Goal: Task Accomplishment & Management: Complete application form

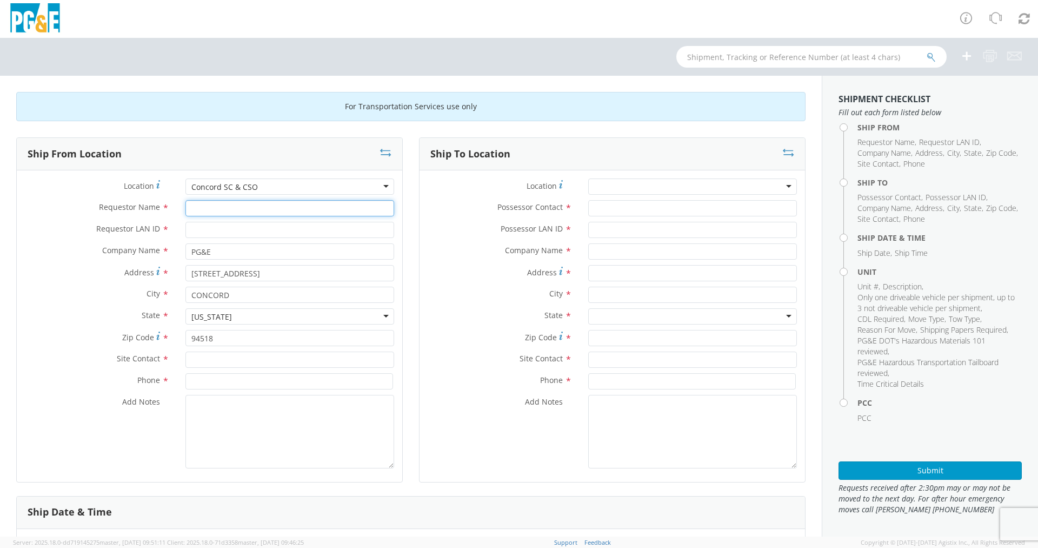
click at [224, 205] on input "Requestor Name *" at bounding box center [289, 208] width 209 height 16
type input "crew lead"
type input "dfmx"
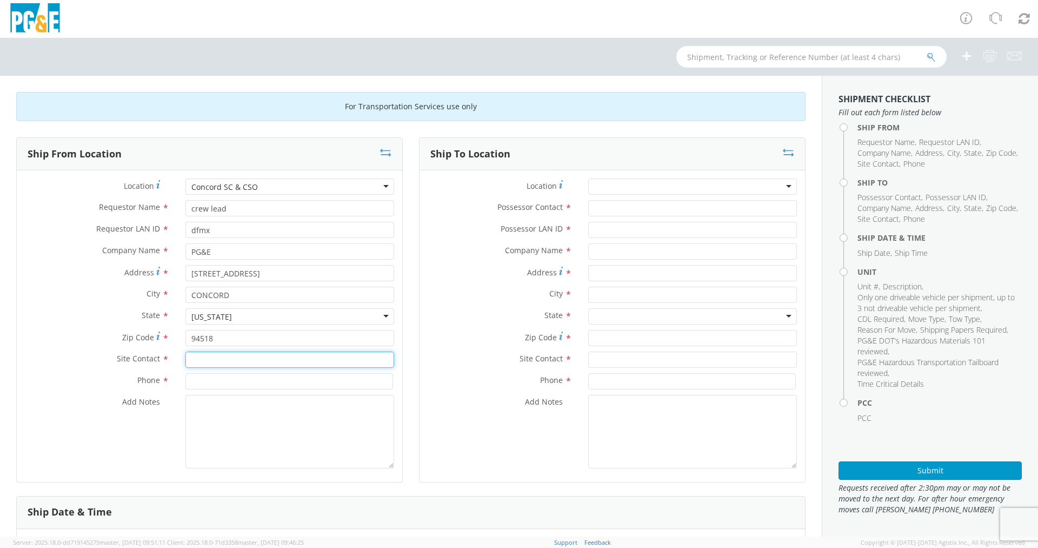
click at [254, 362] on input "text" at bounding box center [289, 359] width 209 height 16
type input "crew lead"
type input "9256746440"
click at [623, 188] on div at bounding box center [692, 186] width 209 height 16
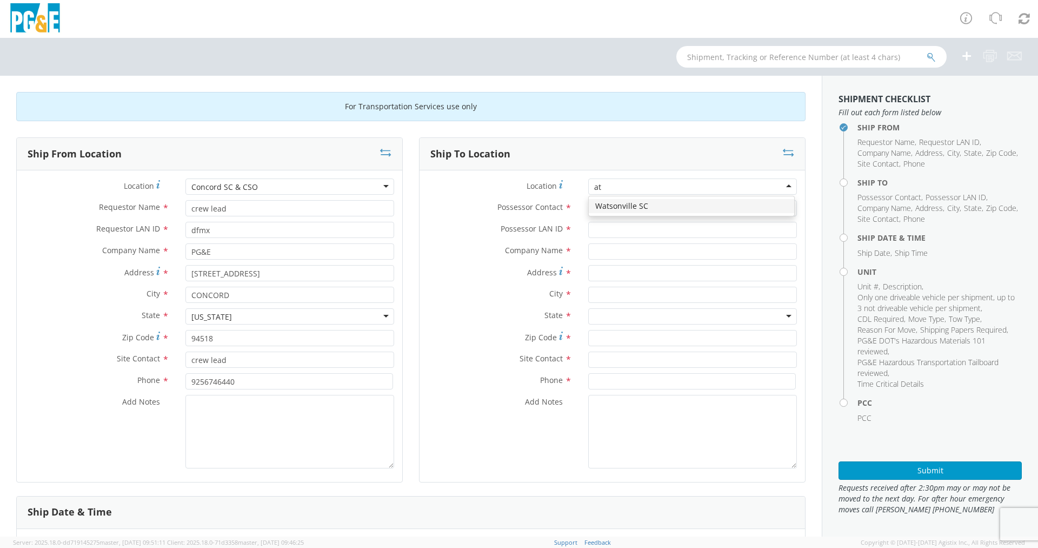
type input "a"
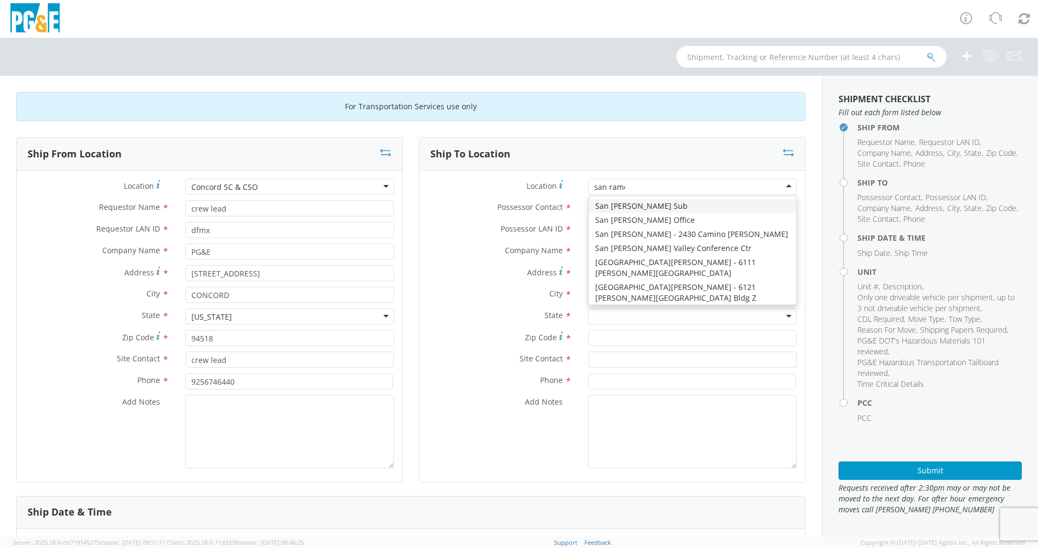
type input "san [PERSON_NAME]"
type input "PG&E"
type input "[STREET_ADDRESS]"
type input "SAN [PERSON_NAME]"
type input "94583"
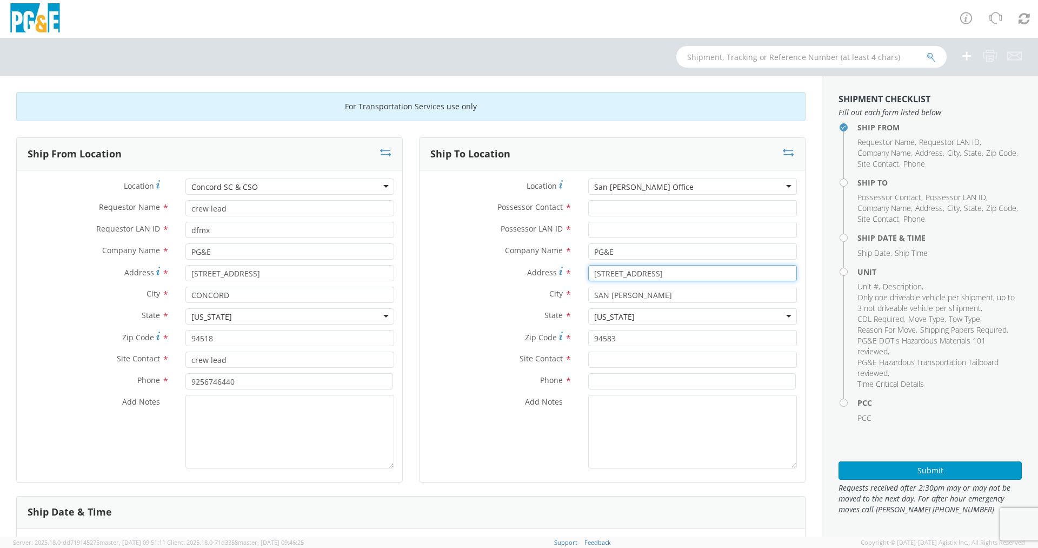
click at [604, 275] on input "[STREET_ADDRESS]" at bounding box center [692, 273] width 209 height 16
type input "[STREET_ADDRESS]"
drag, startPoint x: 739, startPoint y: 271, endPoint x: 686, endPoint y: 276, distance: 53.2
click at [686, 276] on input "[STREET_ADDRESS]" at bounding box center [692, 273] width 209 height 16
click at [611, 188] on div at bounding box center [692, 186] width 209 height 16
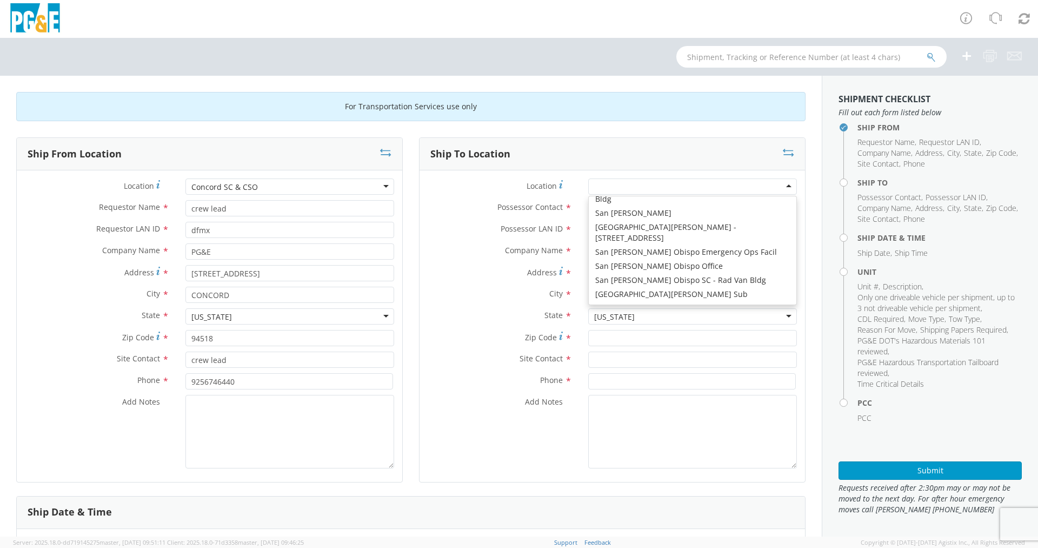
scroll to position [5638, 0]
type input "1950 Del Mar Dr"
type input "San [PERSON_NAME]"
type input "94583"
click at [670, 187] on div "San [PERSON_NAME] Sub" at bounding box center [692, 186] width 209 height 16
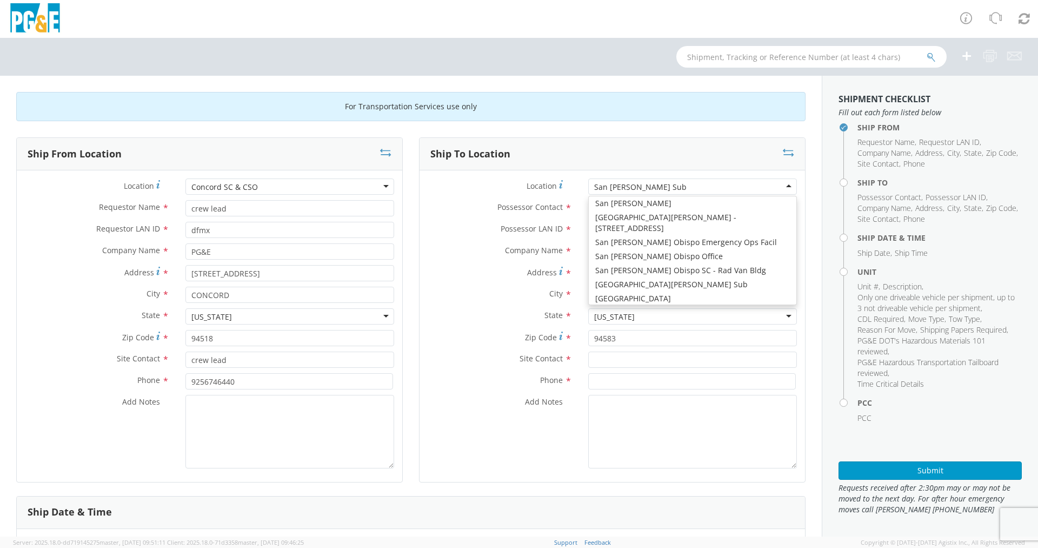
type input "[STREET_ADDRESS]"
type input "SAN [PERSON_NAME]"
click at [667, 182] on div "San [PERSON_NAME] Office" at bounding box center [692, 186] width 209 height 16
click at [668, 191] on div "[GEOGRAPHIC_DATA][PERSON_NAME] - 6121 [PERSON_NAME][GEOGRAPHIC_DATA] Bldg Z" at bounding box center [756, 187] width 324 height 11
type input "[STREET_ADDRESS]"
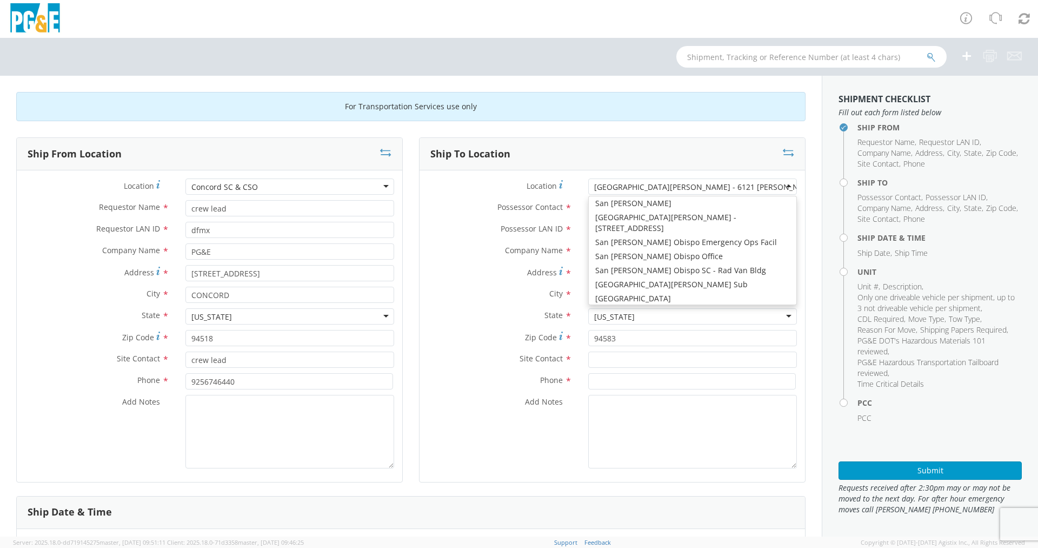
type input "San [PERSON_NAME]"
click at [661, 191] on div "San [PERSON_NAME] Valley Conference Ctr" at bounding box center [672, 187] width 156 height 11
click at [730, 176] on div "Location * [GEOGRAPHIC_DATA][PERSON_NAME] Conference Ctr [GEOGRAPHIC_DATA][PERS…" at bounding box center [612, 325] width 385 height 311
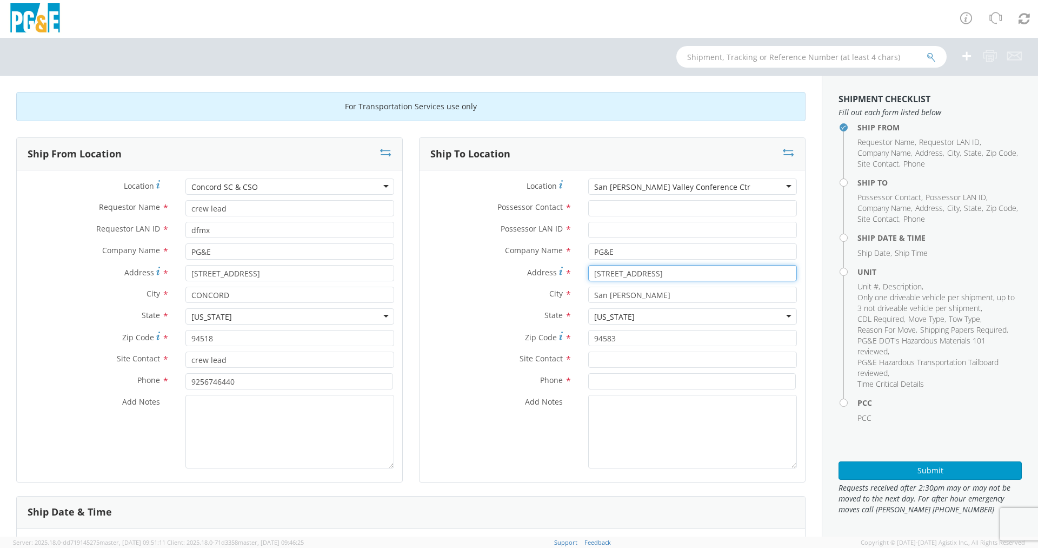
click at [603, 277] on input "[STREET_ADDRESS]" at bounding box center [692, 273] width 209 height 16
click at [605, 275] on input "[STREET_ADDRESS]" at bounding box center [692, 273] width 209 height 16
type input "[STREET_ADDRESS]"
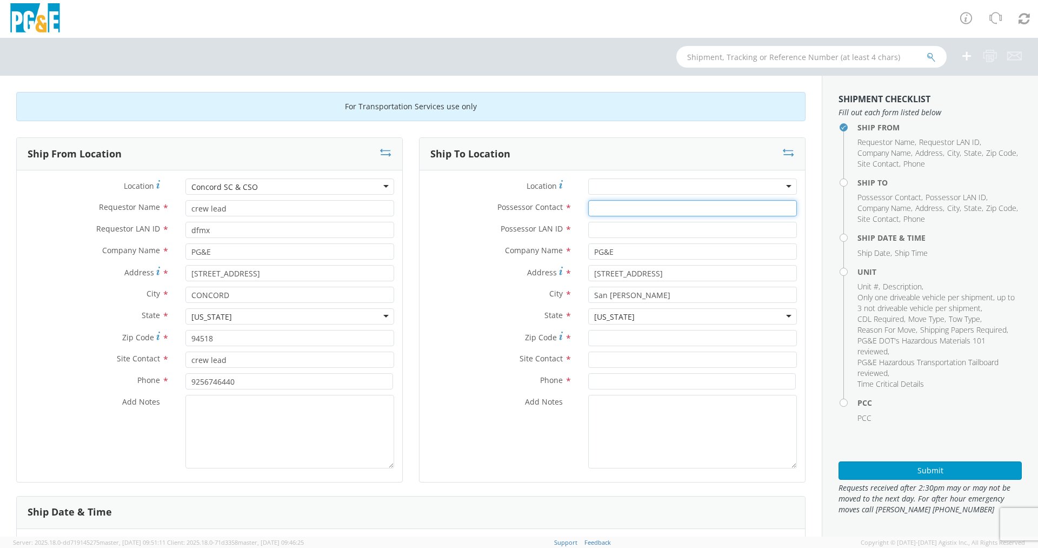
click at [619, 206] on input "Possessor Contact *" at bounding box center [692, 208] width 209 height 16
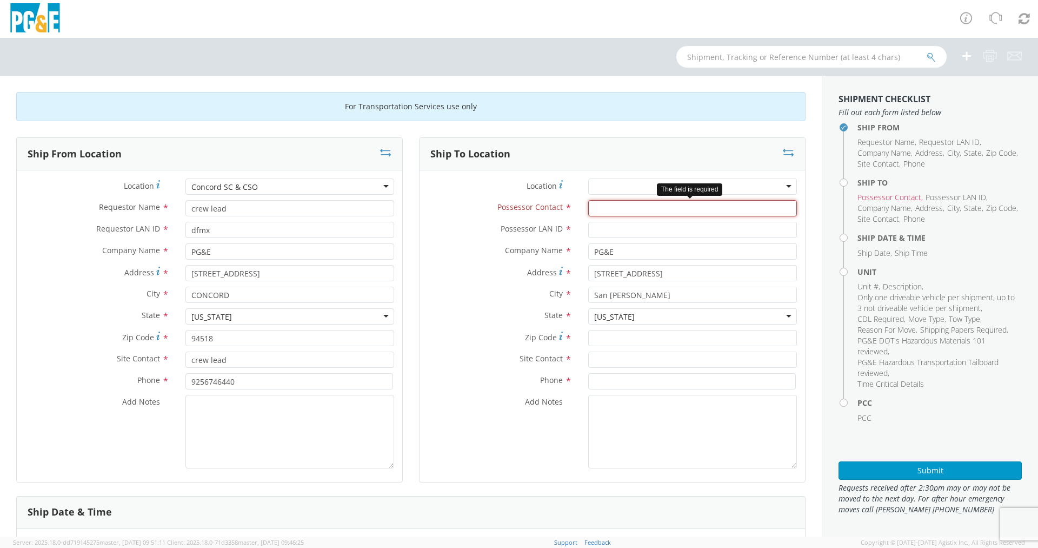
click at [648, 209] on input "Possessor Contact *" at bounding box center [692, 208] width 209 height 16
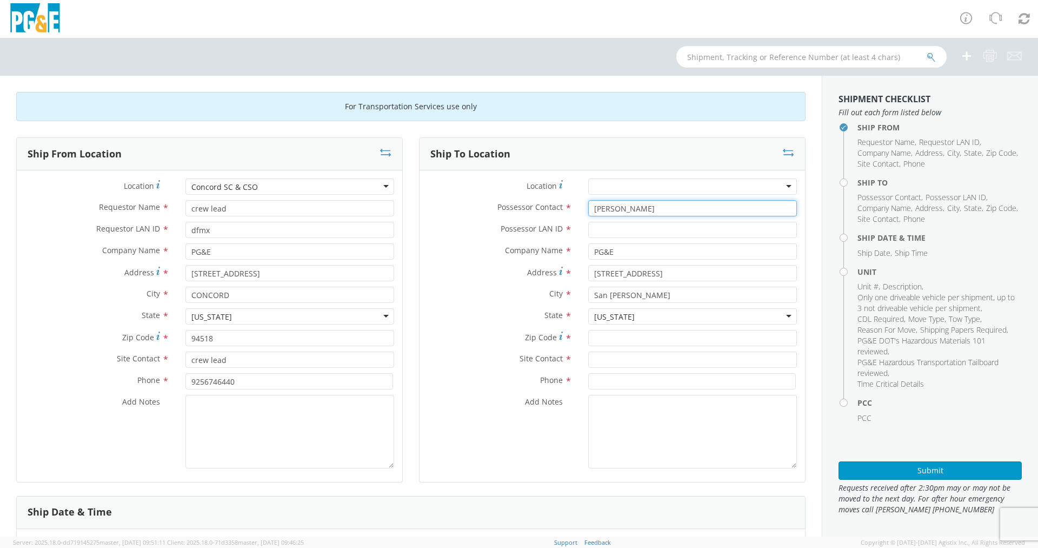
type input "[PERSON_NAME]"
click at [619, 233] on input "Possessor LAN ID *" at bounding box center [692, 230] width 209 height 16
type input "mdfc"
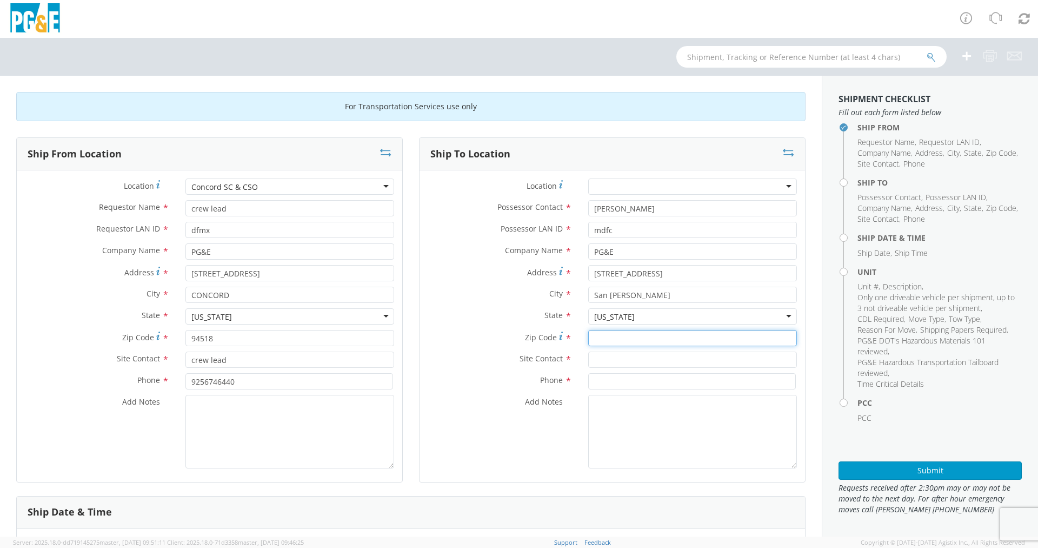
click at [612, 341] on input "Zip Code *" at bounding box center [692, 338] width 209 height 16
click at [630, 335] on input "Zip Code *" at bounding box center [692, 338] width 209 height 16
type input "94583"
click at [617, 355] on input "text" at bounding box center [692, 359] width 209 height 16
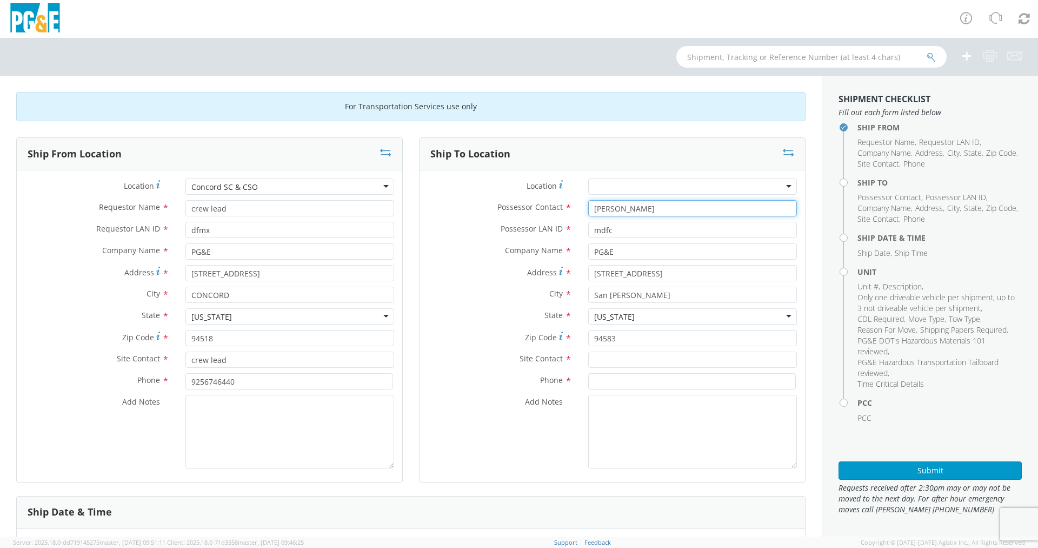
drag, startPoint x: 644, startPoint y: 205, endPoint x: 594, endPoint y: 207, distance: 50.8
click at [589, 207] on input "[PERSON_NAME]" at bounding box center [692, 208] width 209 height 16
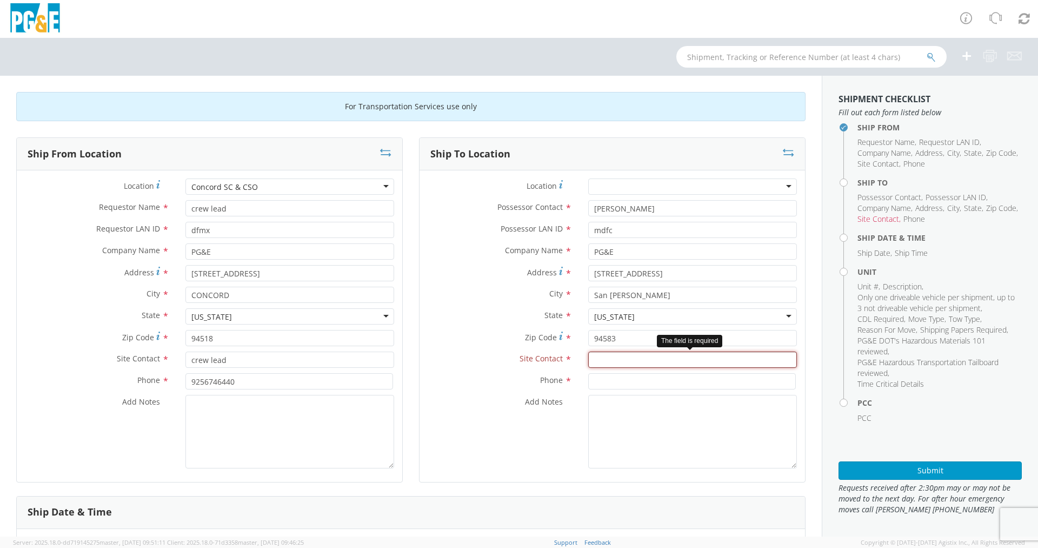
click at [603, 360] on input "text" at bounding box center [692, 359] width 209 height 16
paste input "[PERSON_NAME]"
type input "[PERSON_NAME]"
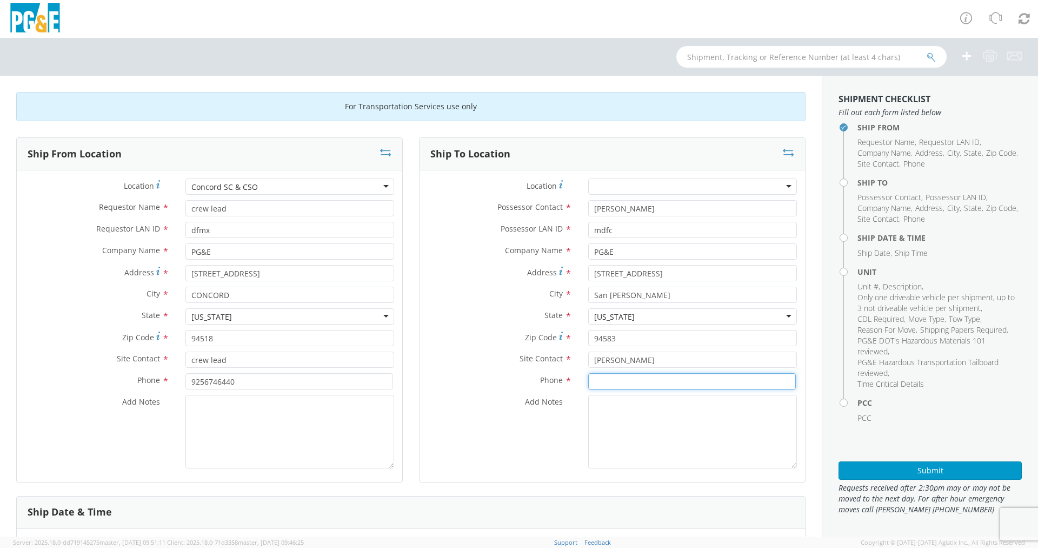
click at [636, 377] on input at bounding box center [692, 381] width 208 height 16
paste input "[PHONE_NUMBER]"
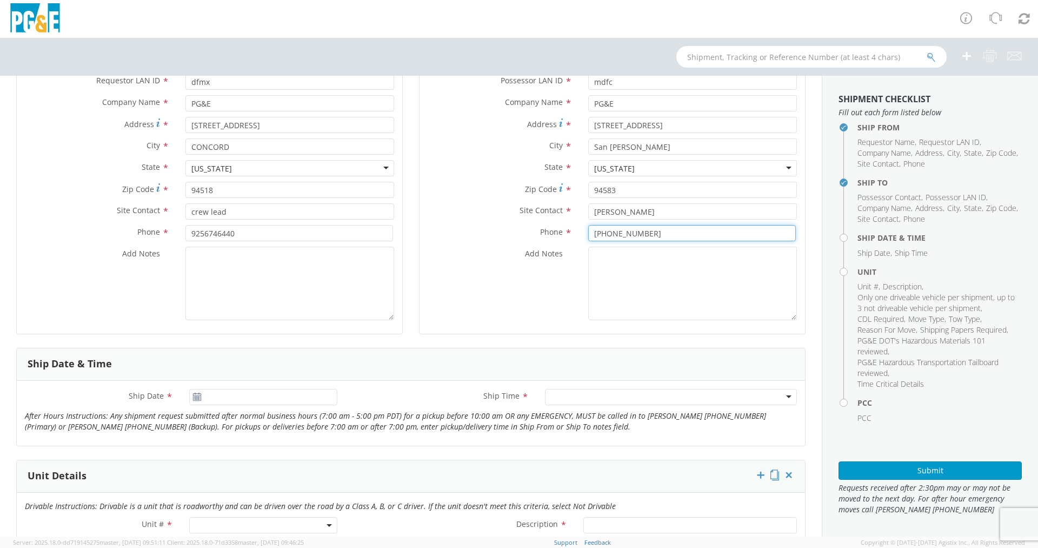
scroll to position [216, 0]
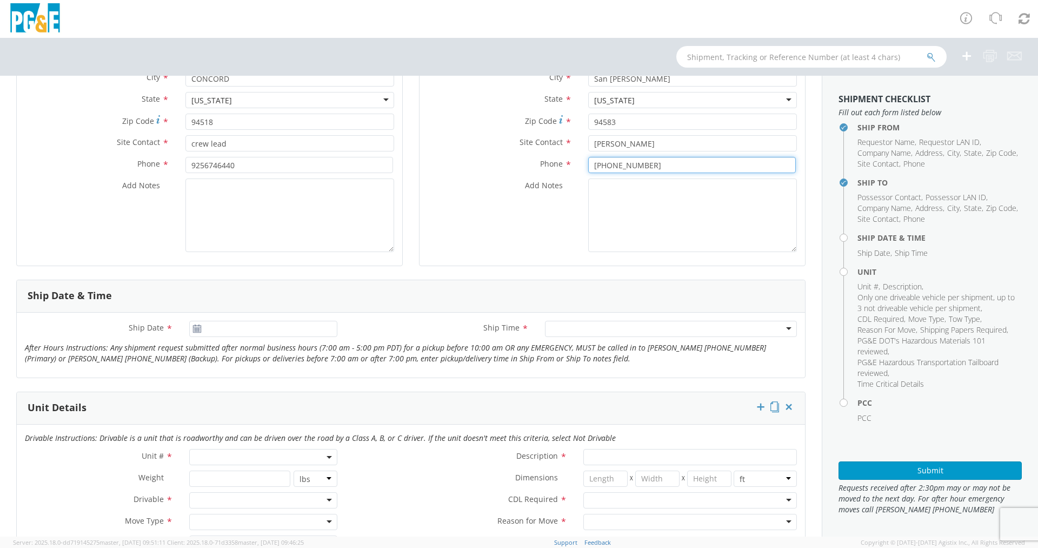
type input "[PHONE_NUMBER]"
click at [196, 329] on icon at bounding box center [196, 328] width 9 height 9
click at [197, 329] on icon at bounding box center [196, 328] width 9 height 9
click at [219, 326] on input "[DATE]" at bounding box center [263, 329] width 148 height 16
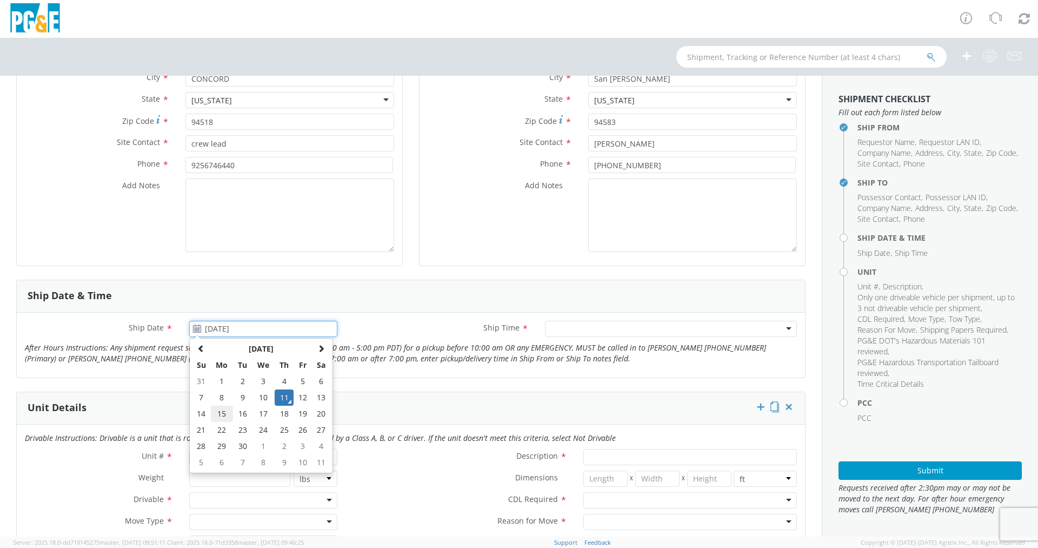
click at [217, 407] on td "15" at bounding box center [222, 413] width 23 height 16
type input "[DATE]"
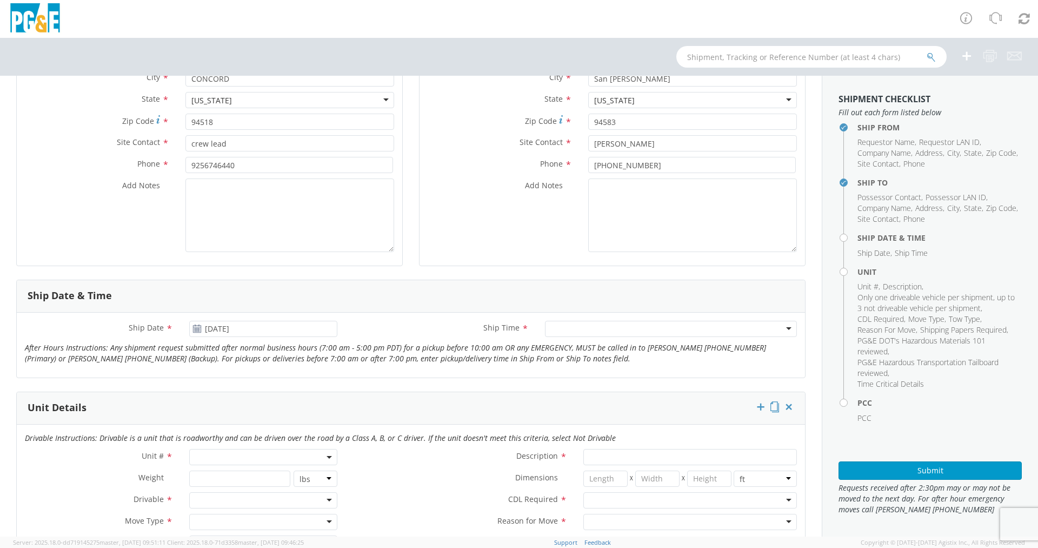
click at [556, 330] on div at bounding box center [671, 329] width 252 height 16
click at [463, 340] on div "Ship Time * Any Time Any Time Any Time 7:00 am - 10:00 am 10:00 am - 1:00 pm 1:…" at bounding box center [575, 332] width 460 height 22
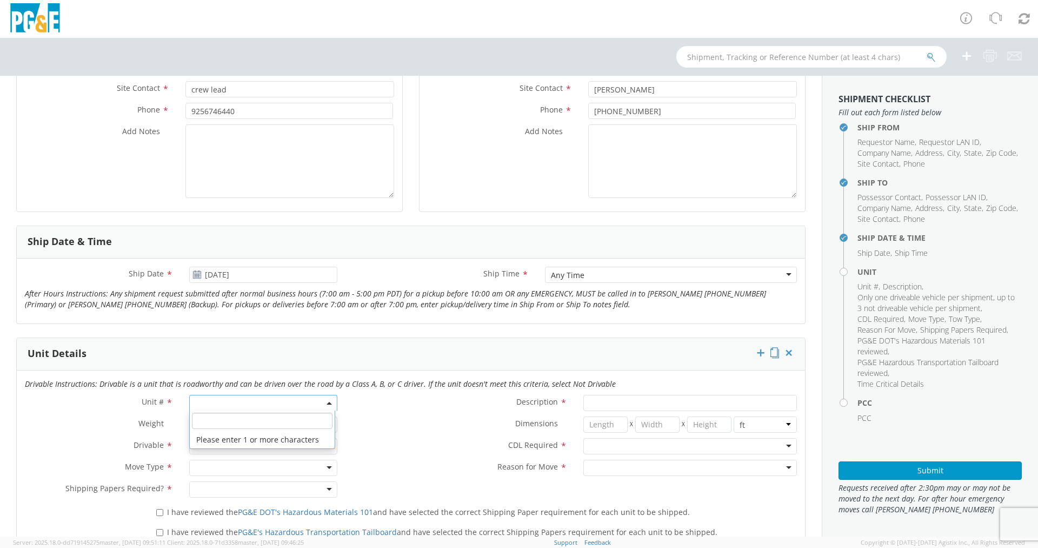
click at [251, 403] on span at bounding box center [263, 403] width 148 height 16
click at [241, 415] on input "search" at bounding box center [262, 421] width 141 height 16
type input "b31425"
type input "SUV; COMPACT 4X4"
type input "4840"
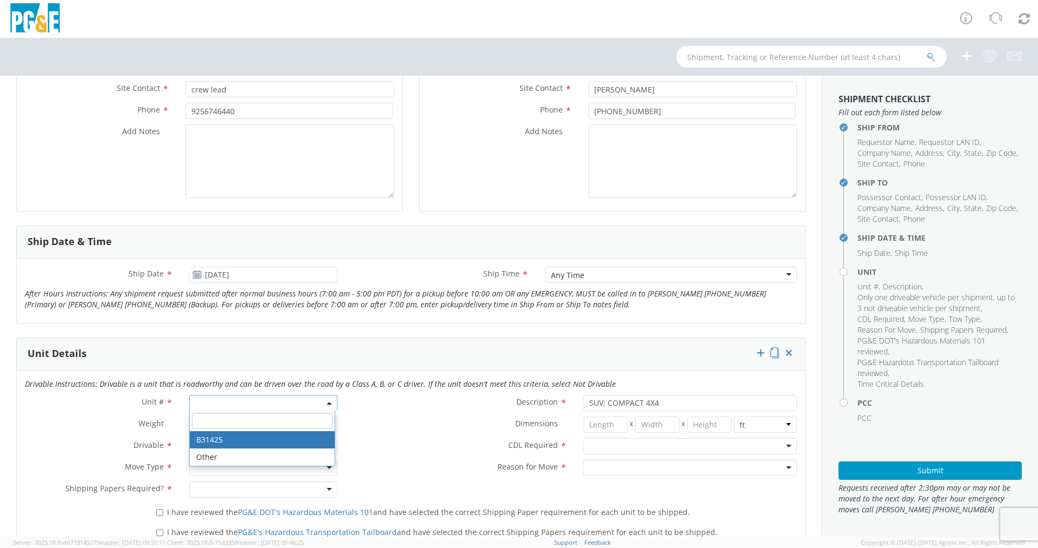
select select "B31425"
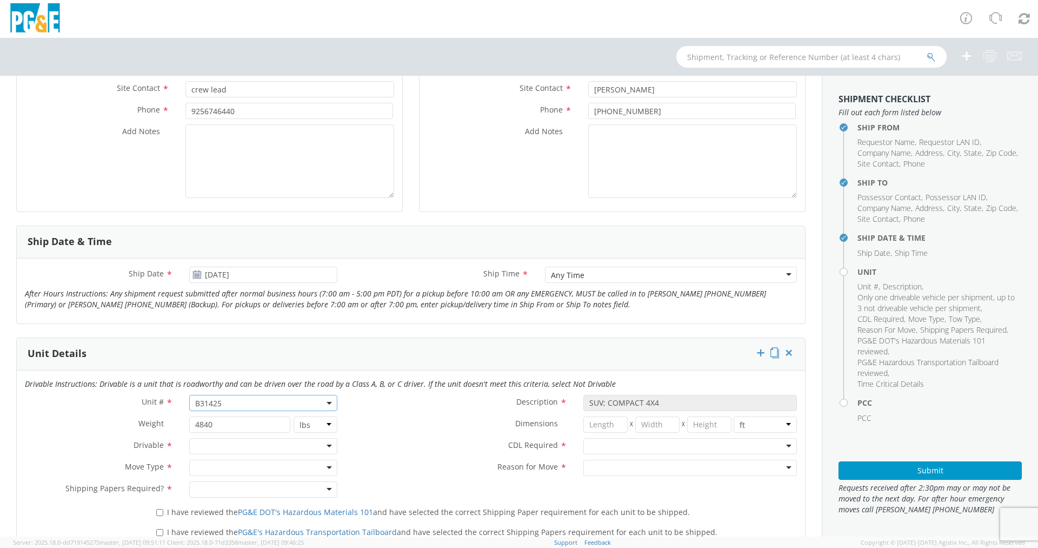
click at [227, 443] on div at bounding box center [263, 446] width 148 height 16
click at [227, 468] on div at bounding box center [263, 468] width 148 height 16
drag, startPoint x: 227, startPoint y: 488, endPoint x: 229, endPoint y: 482, distance: 6.3
click at [232, 470] on div "Auction" at bounding box center [263, 468] width 148 height 16
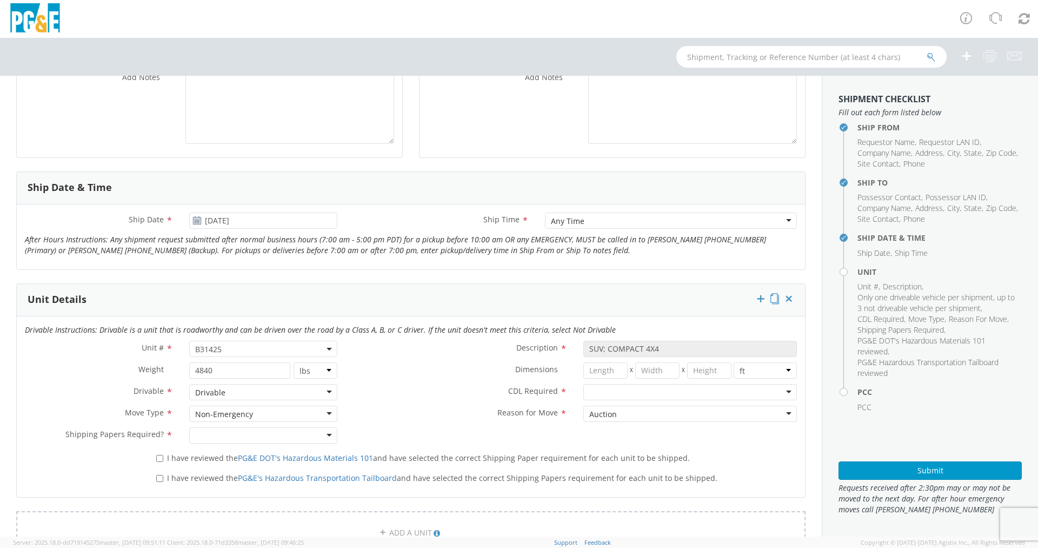
click at [625, 397] on div at bounding box center [690, 392] width 214 height 16
click at [624, 408] on div "Auction" at bounding box center [690, 413] width 214 height 16
drag, startPoint x: 426, startPoint y: 416, endPoint x: 414, endPoint y: 418, distance: 12.1
click at [420, 417] on label "Reason for Move *" at bounding box center [460, 412] width 230 height 14
click at [242, 431] on div at bounding box center [263, 435] width 148 height 16
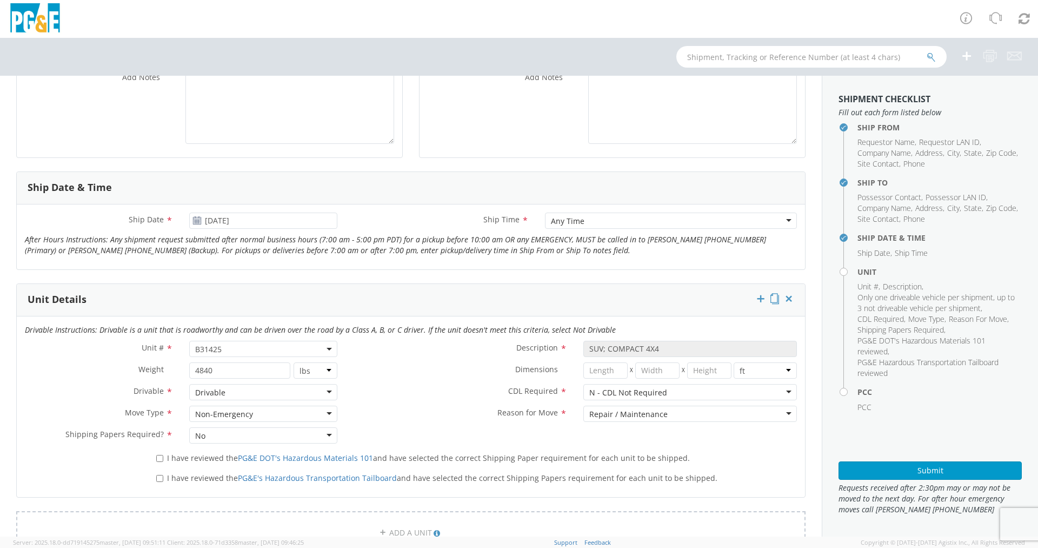
click at [167, 457] on span "I have reviewed the PG&E DOT's Hazardous Materials 101 and have selected the co…" at bounding box center [428, 458] width 523 height 10
click at [163, 457] on input "I have reviewed the PG&E DOT's Hazardous Materials 101 and have selected the co…" at bounding box center [159, 458] width 7 height 7
checkbox input "true"
click at [161, 476] on input "I have reviewed the PG&E's Hazardous Transportation Tailboard and have selected…" at bounding box center [159, 478] width 7 height 7
checkbox input "true"
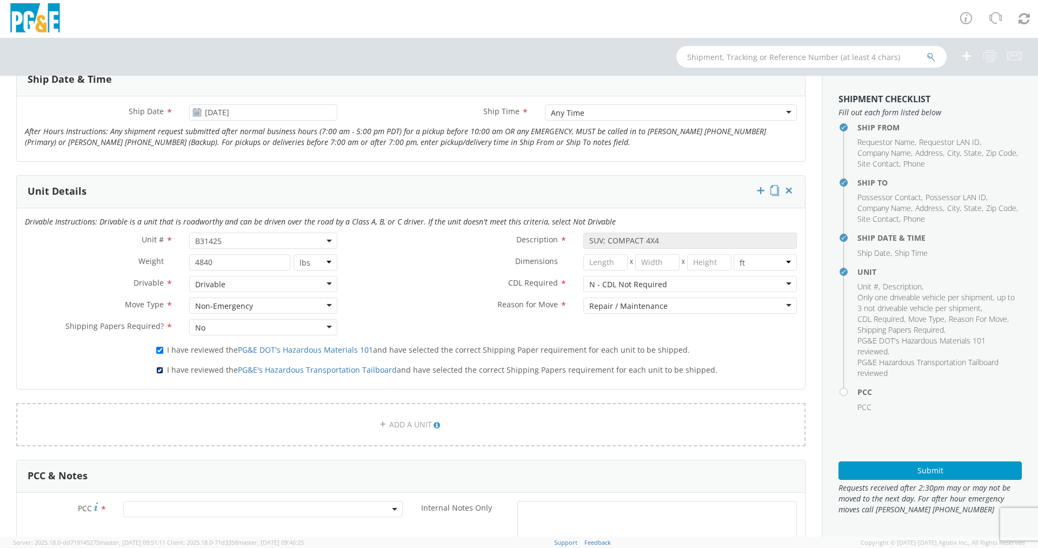
scroll to position [541, 0]
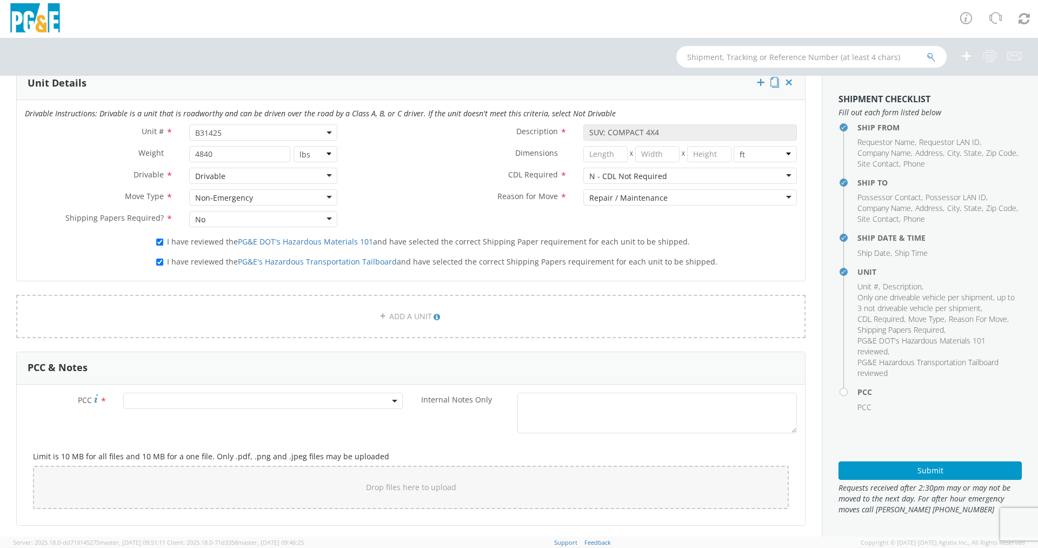
click at [208, 405] on span at bounding box center [263, 401] width 280 height 16
click at [203, 413] on input "number" at bounding box center [261, 418] width 271 height 16
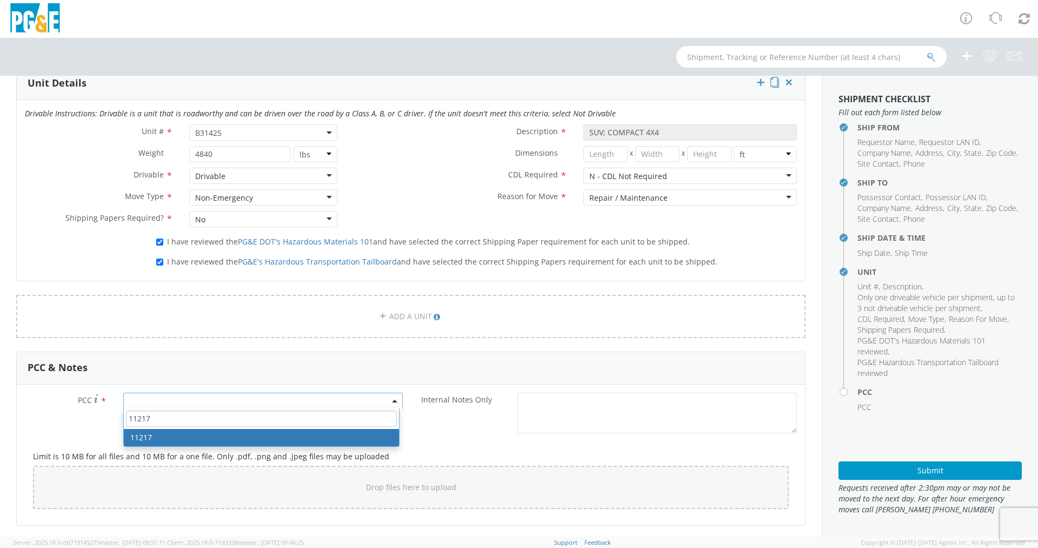
type input "11217"
select select "11217"
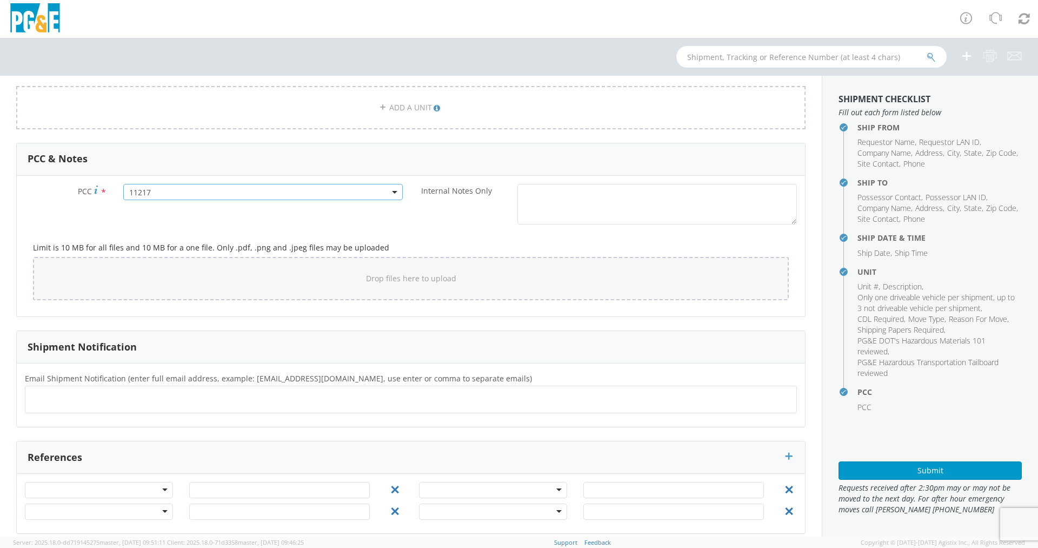
scroll to position [757, 0]
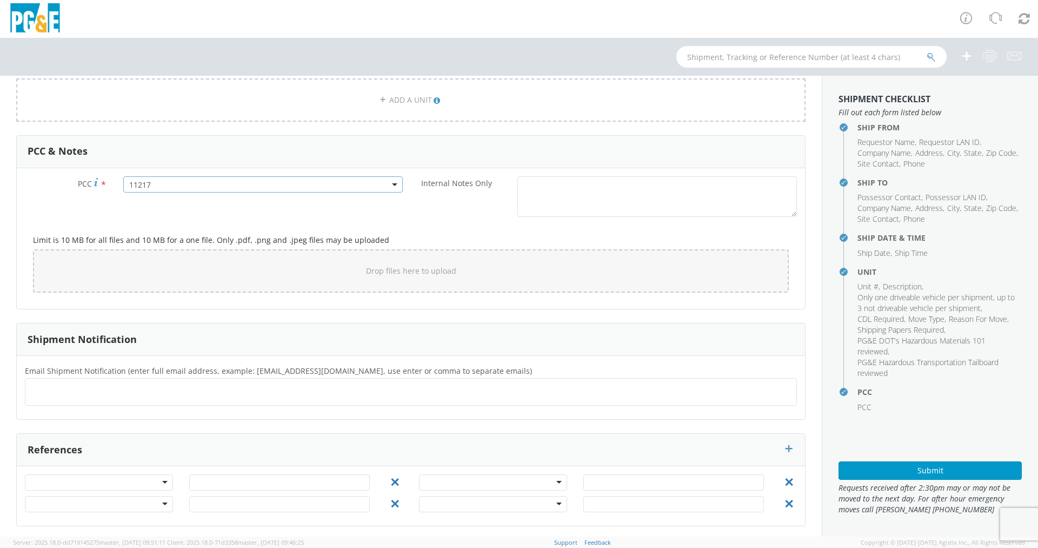
click at [189, 401] on div at bounding box center [411, 392] width 772 height 28
type input "[EMAIL_ADDRESS][DOMAIN_NAME]"
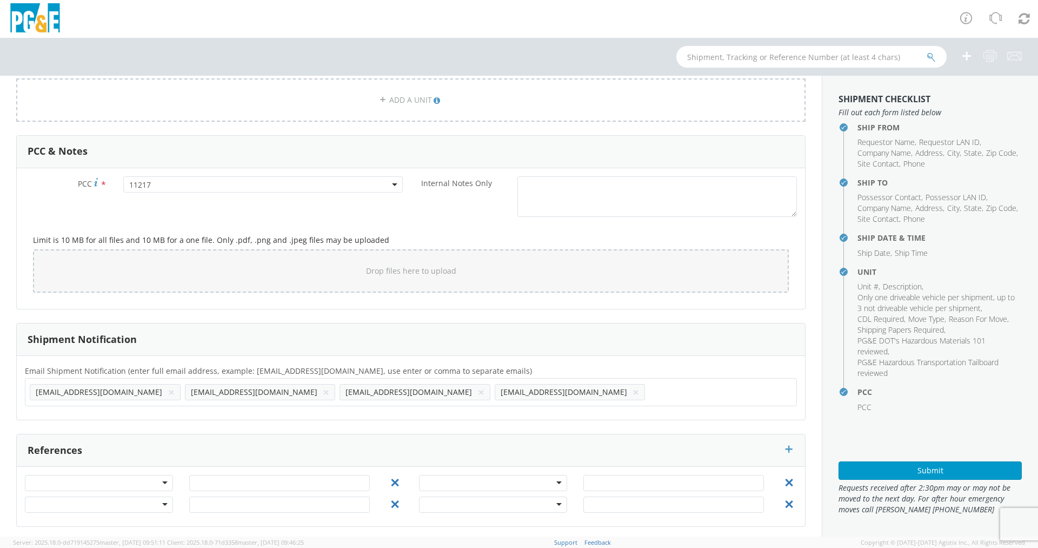
click at [430, 402] on div "[EMAIL_ADDRESS][DOMAIN_NAME] × [EMAIL_ADDRESS][DOMAIN_NAME] × [EMAIL_ADDRESS][D…" at bounding box center [411, 392] width 772 height 28
type input "[EMAIL_ADDRESS][DOMAIN_NAME]"
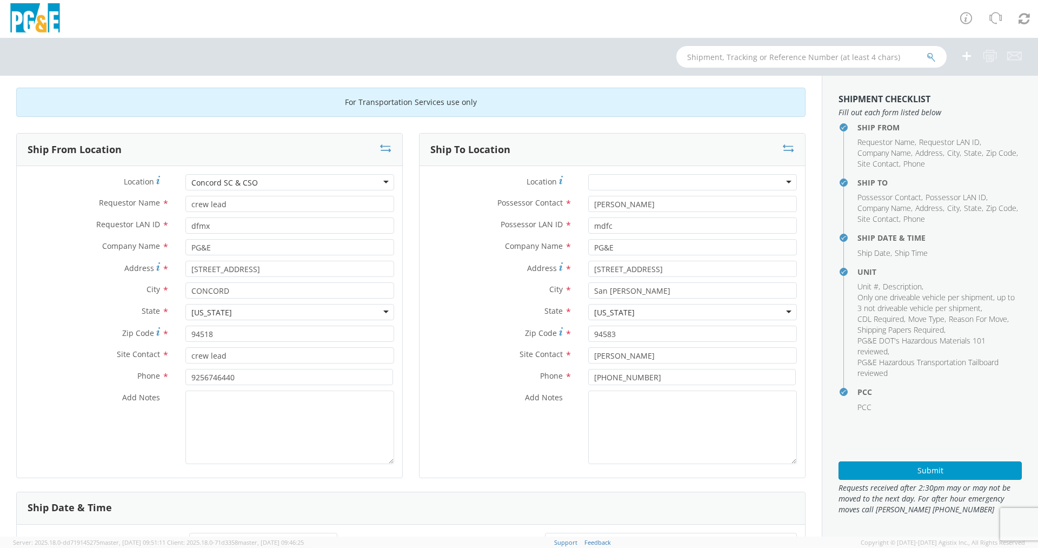
scroll to position [4, 0]
click at [885, 464] on button "Submit" at bounding box center [930, 470] width 183 height 18
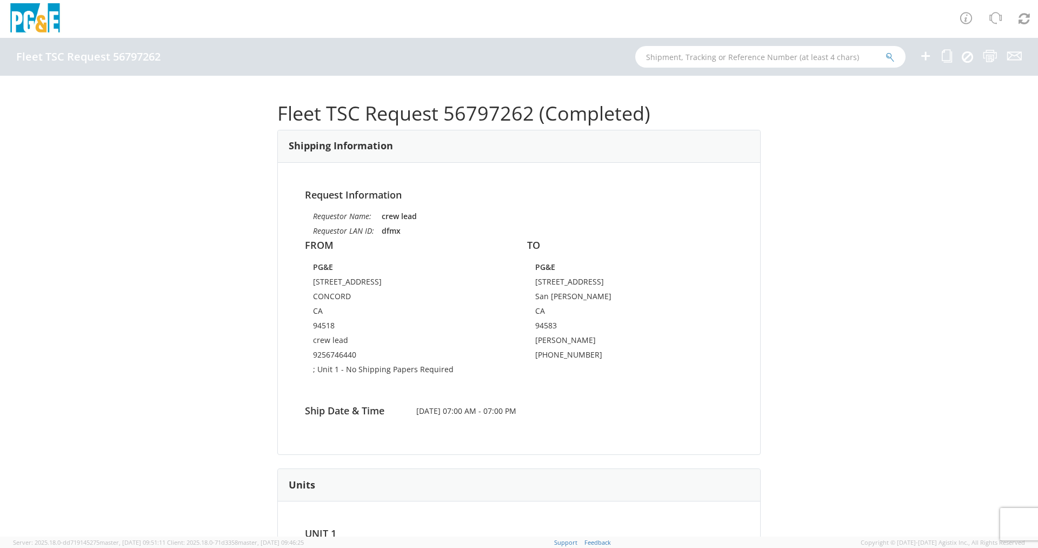
click at [408, 351] on td "9256746440" at bounding box center [408, 356] width 190 height 15
click at [402, 351] on td "9256746440" at bounding box center [408, 356] width 190 height 15
